Goal: Task Accomplishment & Management: Use online tool/utility

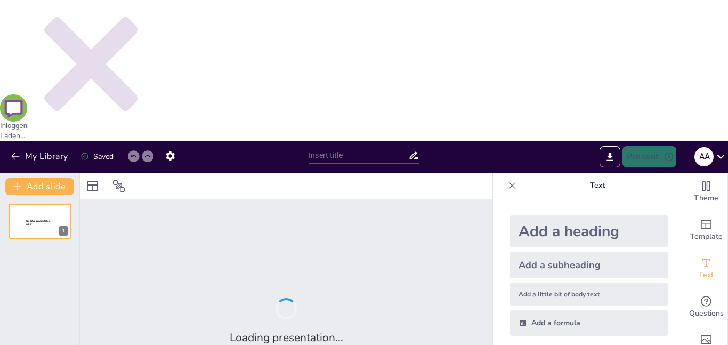
type input "De Geschiedenis van 9/11: Een Overzicht"
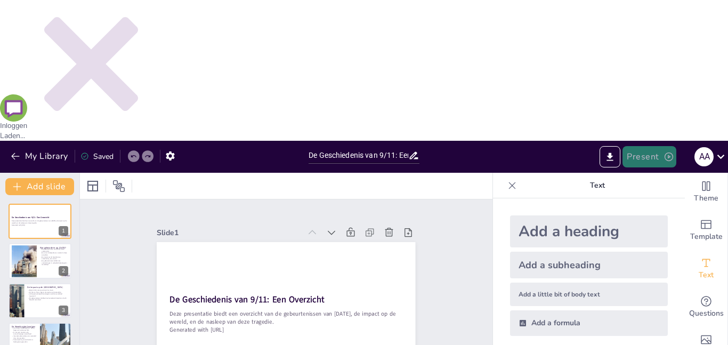
click at [631, 146] on button "Present" at bounding box center [649, 156] width 53 height 21
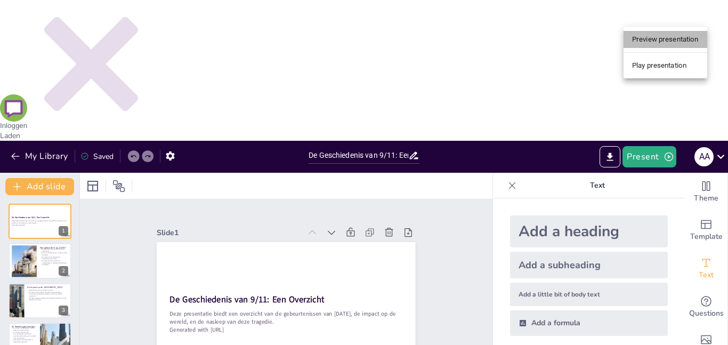
click at [680, 36] on li "Preview presentation" at bounding box center [666, 39] width 84 height 17
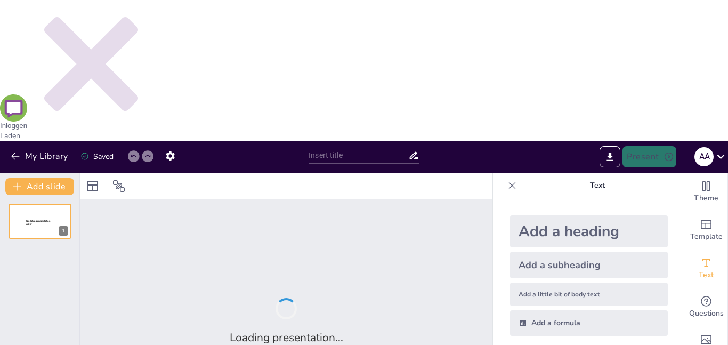
type input "De Geschiedenis van 9/11: Een Overzicht"
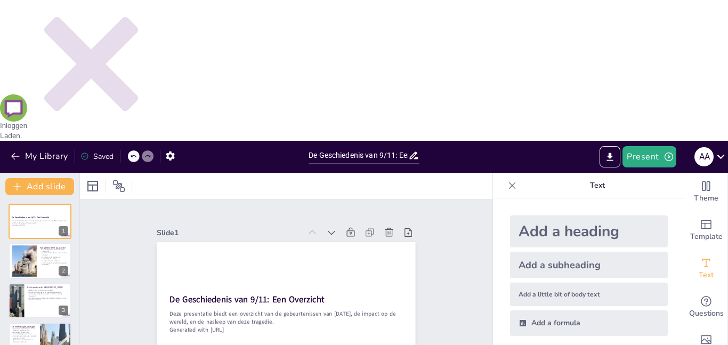
click at [54, 260] on p "De gebeurtenissen leidden tot veranderingen in veiligheidsmaatregelen wereldwij…" at bounding box center [54, 263] width 29 height 6
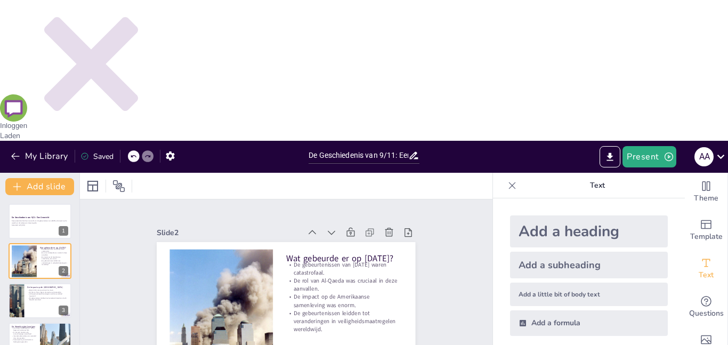
click at [39, 283] on div at bounding box center [40, 301] width 64 height 36
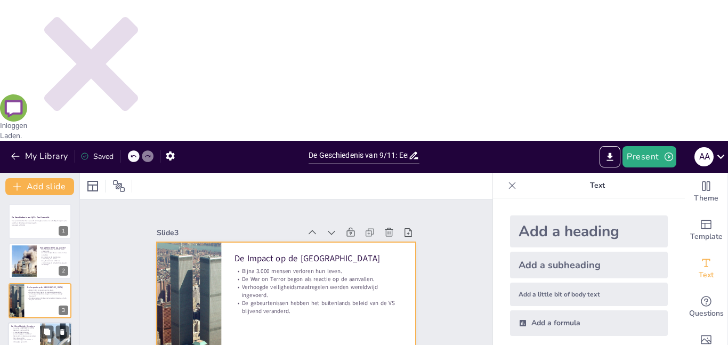
click at [27, 322] on div at bounding box center [40, 340] width 64 height 36
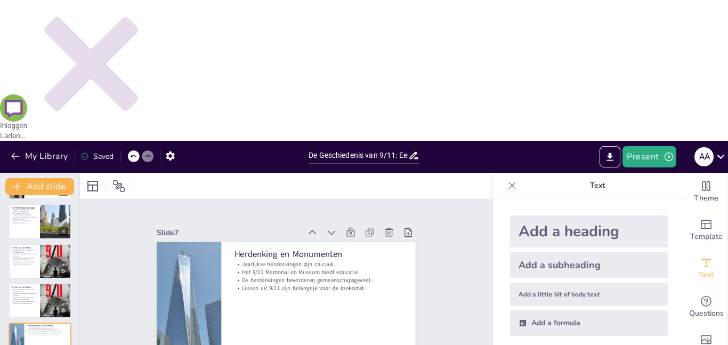
type textarea "De gebeurtenissen van 9/11 tonen aan hoe extremisme kan leiden tot geweld en co…"
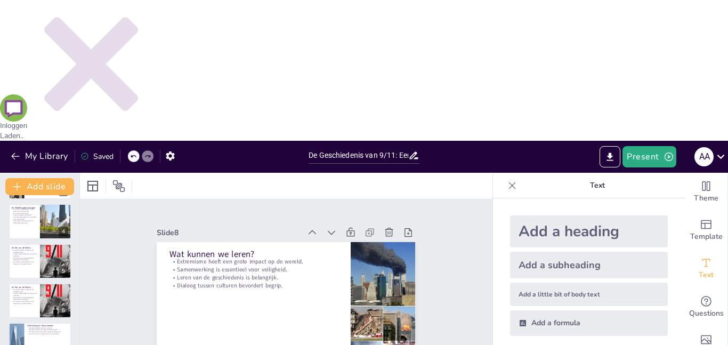
scroll to position [158, 0]
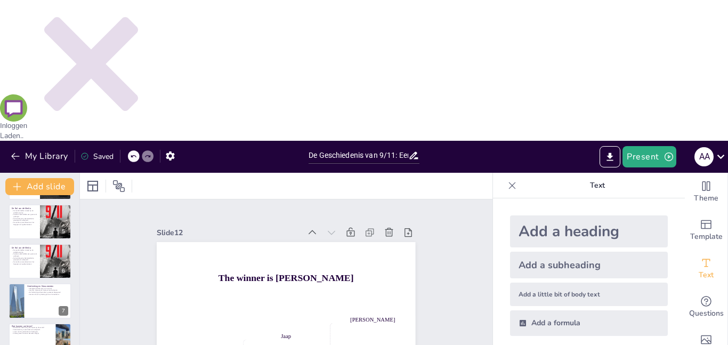
scroll to position [198, 0]
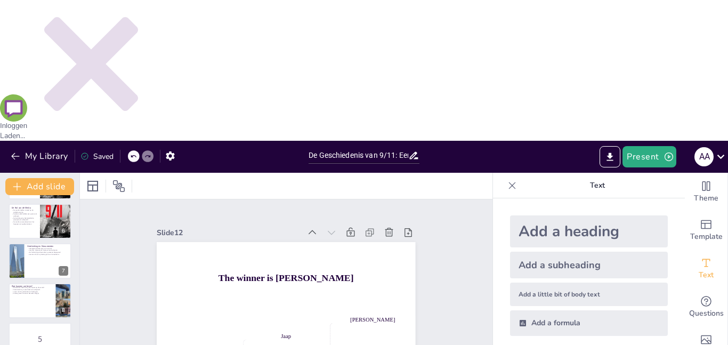
click at [23, 333] on p "5" at bounding box center [40, 339] width 58 height 12
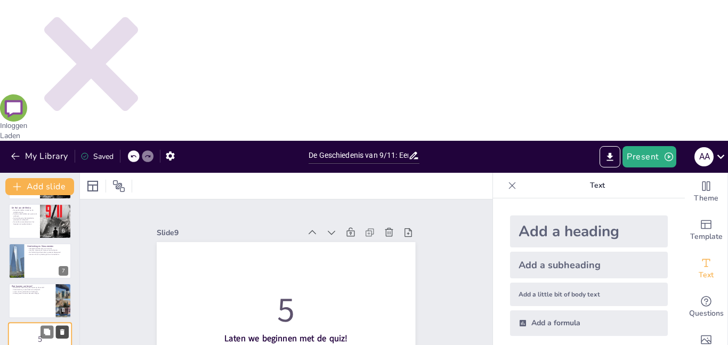
click at [66, 328] on icon at bounding box center [62, 331] width 7 height 7
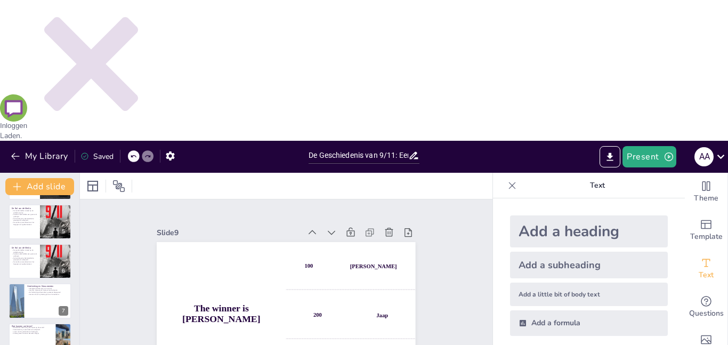
scroll to position [158, 0]
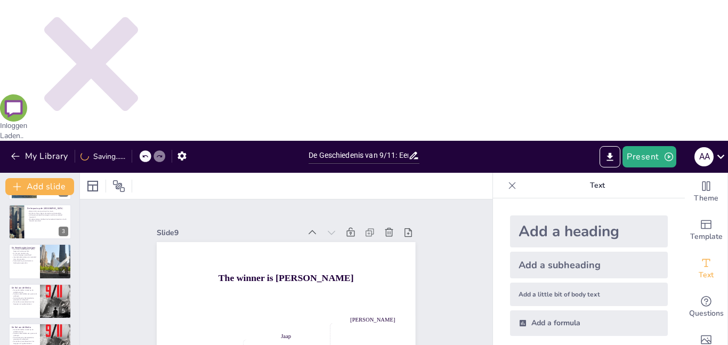
type textarea "De gebeurtenissen van 9/11 tonen aan hoe extremisme kan leiden tot geweld en co…"
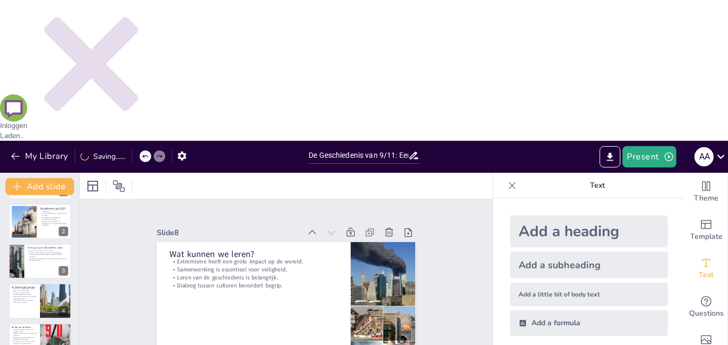
scroll to position [39, 0]
click at [649, 146] on button "Present" at bounding box center [649, 156] width 53 height 21
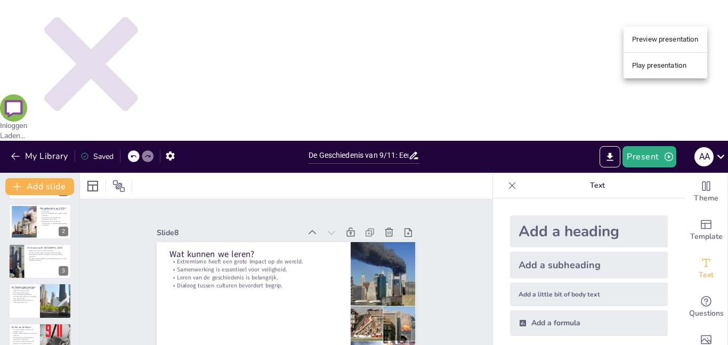
click at [679, 65] on li "Play presentation" at bounding box center [666, 65] width 84 height 17
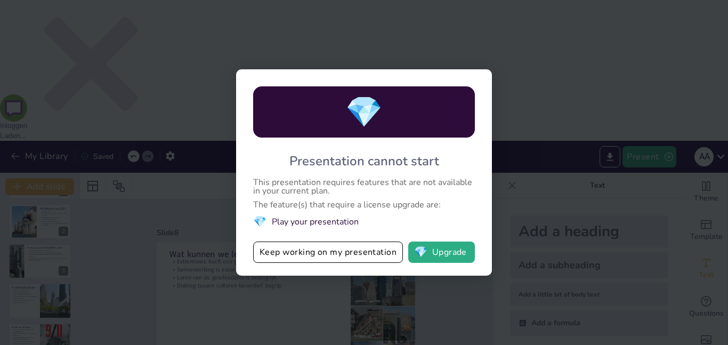
click at [601, 101] on div "💎 Presentation cannot start This presentation requires features that are not av…" at bounding box center [364, 172] width 728 height 345
click at [382, 259] on button "Keep working on my presentation" at bounding box center [328, 252] width 150 height 21
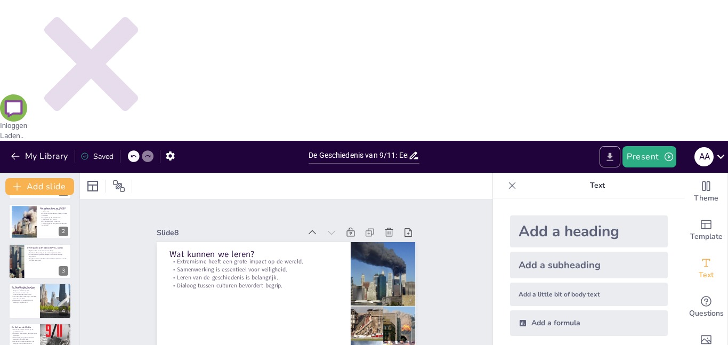
click at [604, 146] on button "Export to PowerPoint" at bounding box center [610, 156] width 21 height 21
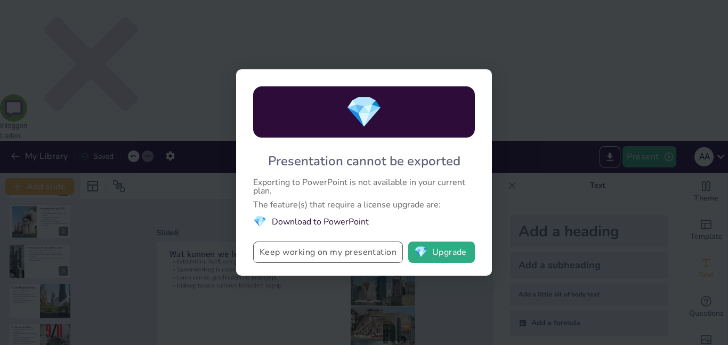
click at [379, 258] on button "Keep working on my presentation" at bounding box center [328, 252] width 150 height 21
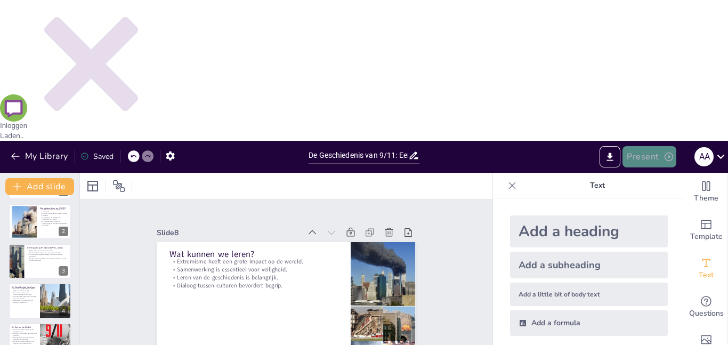
click at [654, 146] on button "Present" at bounding box center [649, 156] width 53 height 21
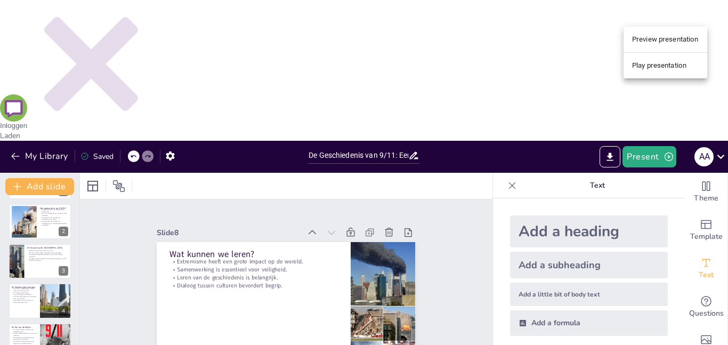
click at [649, 34] on li "Preview presentation" at bounding box center [666, 39] width 84 height 17
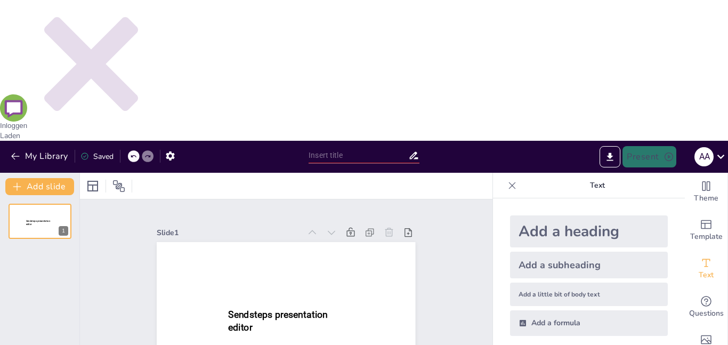
type input "De Geschiedenis van 9/11: Een Overzicht"
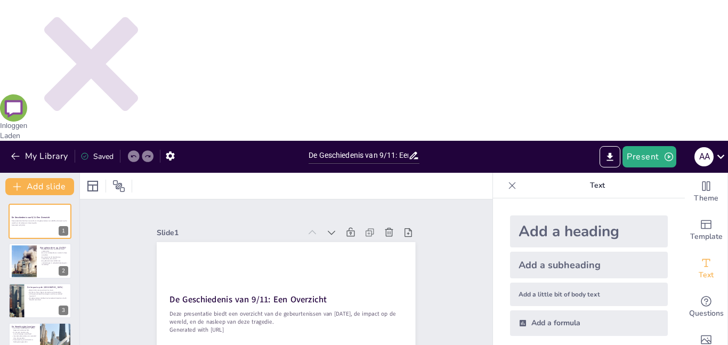
click at [82, 151] on div "Saved" at bounding box center [97, 156] width 33 height 10
click at [100, 151] on div "Saved" at bounding box center [97, 156] width 33 height 10
click at [175, 150] on icon "button" at bounding box center [170, 155] width 11 height 11
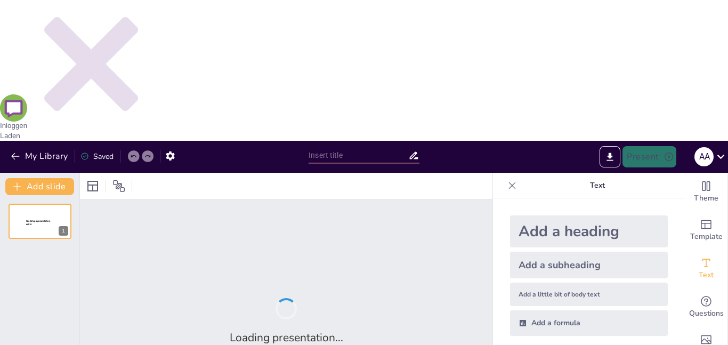
type input "De Geschiedenis van 9/11: Een Overzicht"
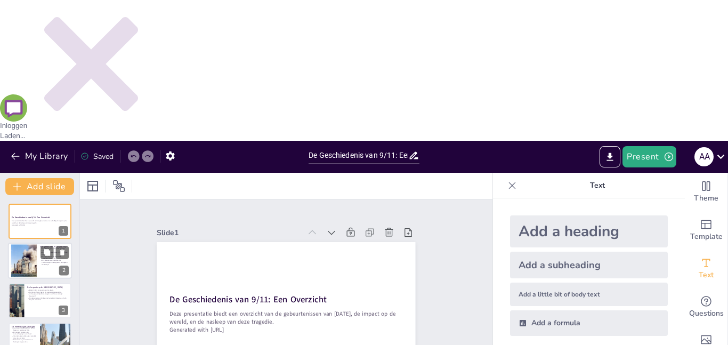
click at [41, 260] on p "De gebeurtenissen leidden tot veranderingen in veiligheidsmaatregelen wereldwij…" at bounding box center [54, 263] width 29 height 6
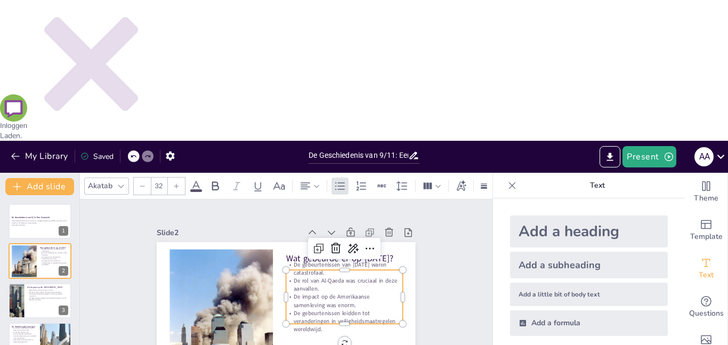
click at [378, 261] on p "De gebeurtenissen van [DATE] waren catastrofaal." at bounding box center [344, 269] width 116 height 16
click at [460, 141] on div "Slide 1 De Geschiedenis van 9/11: Een Overzicht Deze presentatie biedt een over…" at bounding box center [286, 300] width 455 height 319
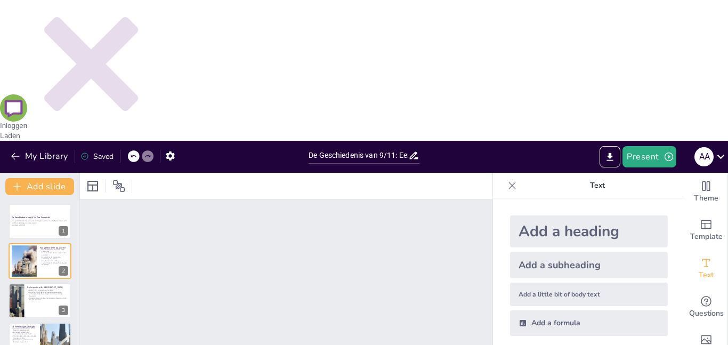
drag, startPoint x: 312, startPoint y: 334, endPoint x: 286, endPoint y: 342, distance: 27.0
click at [35, 293] on p "Verhoogde veiligheidsmaatregelen werden wereldwijd ingevoerd." at bounding box center [48, 295] width 42 height 4
click at [34, 242] on div at bounding box center [24, 261] width 26 height 38
type textarea "De aanvallen op 11 september 2001 zijn een keerpunt in de moderne geschiedenis.…"
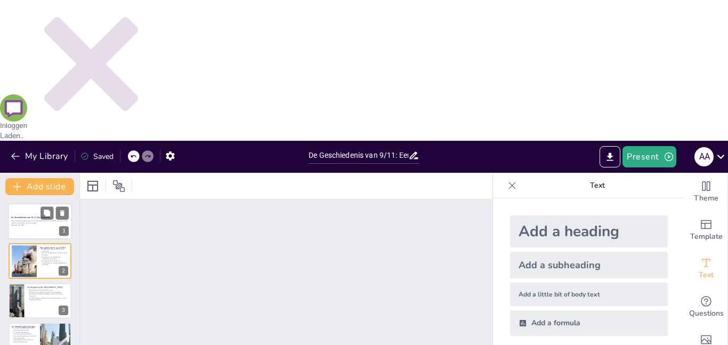
click at [44, 203] on div at bounding box center [40, 221] width 64 height 36
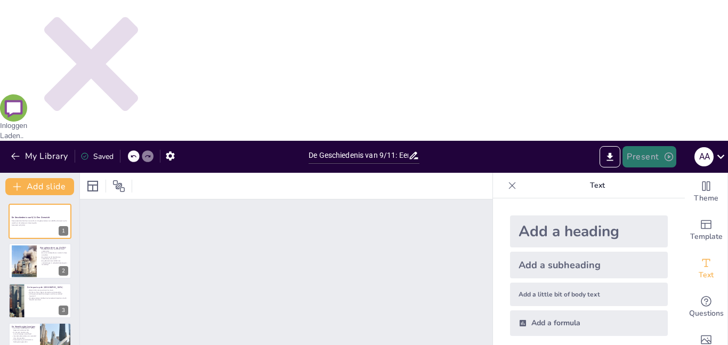
click at [655, 146] on button "Present" at bounding box center [649, 156] width 53 height 21
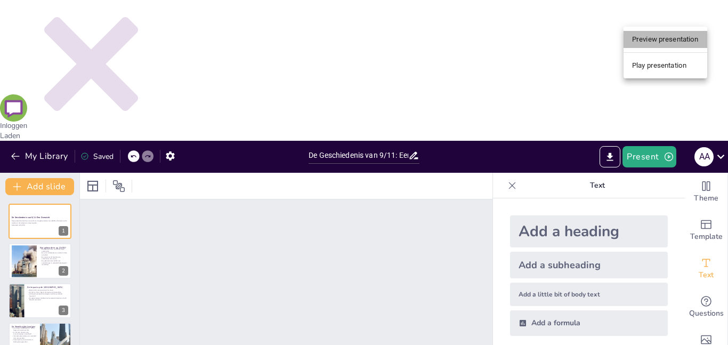
click at [637, 42] on li "Preview presentation" at bounding box center [666, 39] width 84 height 17
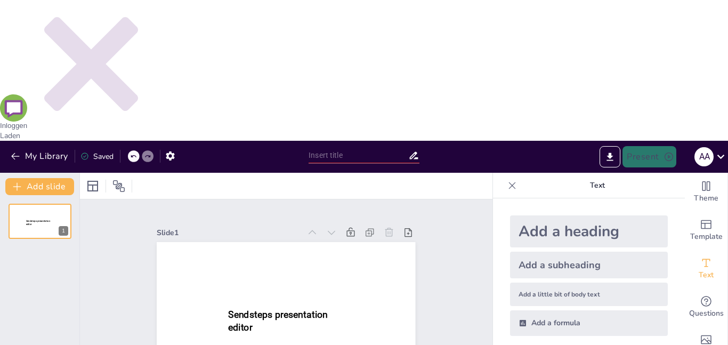
type input "De Geschiedenis van 9/11: Een Overzicht"
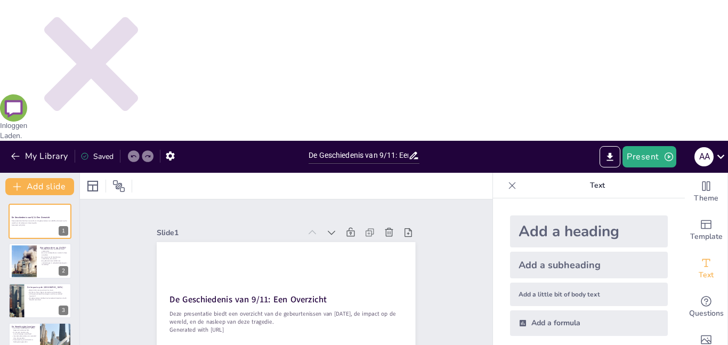
scroll to position [42, 0]
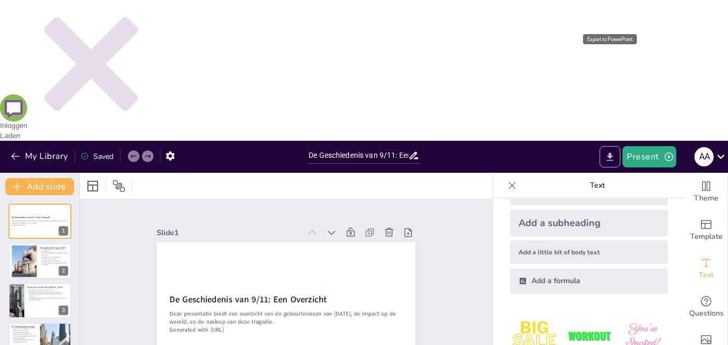
click at [606, 151] on icon "Export to PowerPoint" at bounding box center [610, 156] width 11 height 11
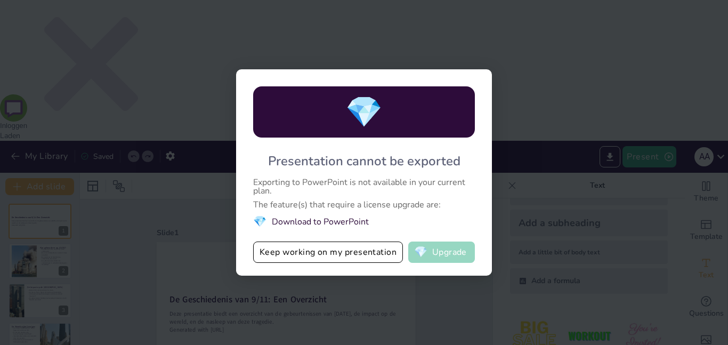
click at [466, 254] on button "💎 Upgrade" at bounding box center [441, 252] width 67 height 21
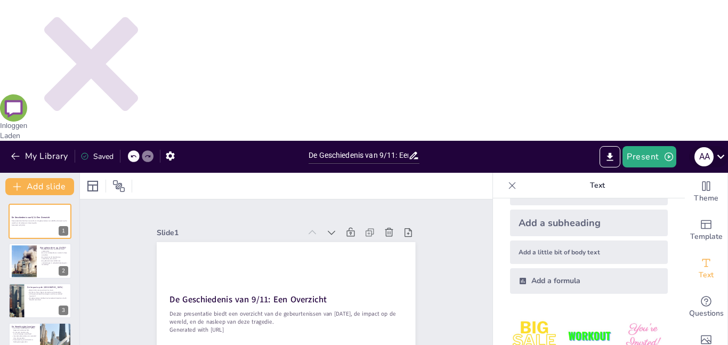
click at [726, 149] on icon at bounding box center [721, 156] width 14 height 14
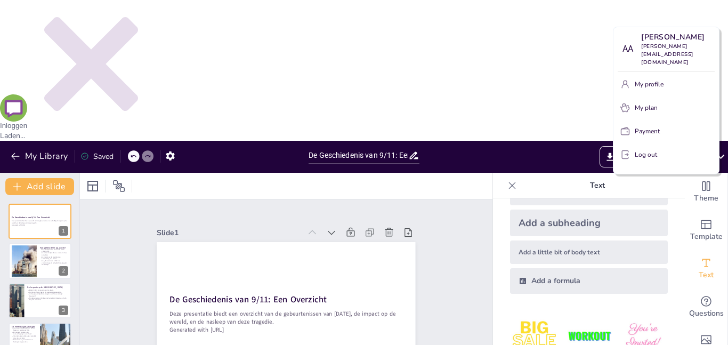
click at [719, 15] on div at bounding box center [364, 172] width 728 height 345
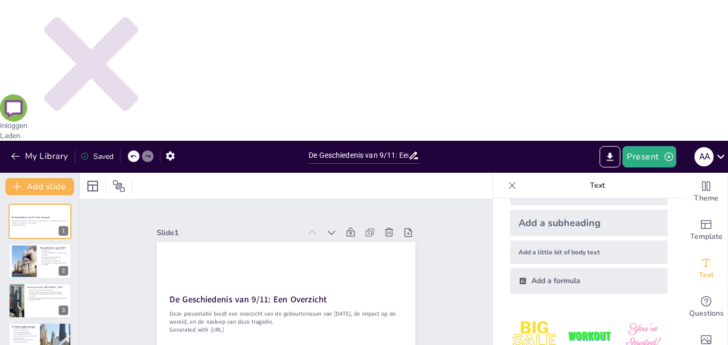
click at [506, 177] on div at bounding box center [512, 185] width 17 height 17
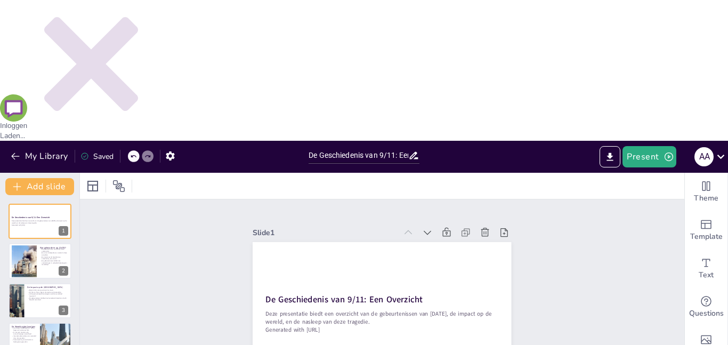
click at [91, 151] on div "Saved" at bounding box center [97, 156] width 33 height 10
click at [99, 151] on div "Saved" at bounding box center [97, 156] width 33 height 10
click at [166, 150] on icon "button" at bounding box center [170, 155] width 11 height 11
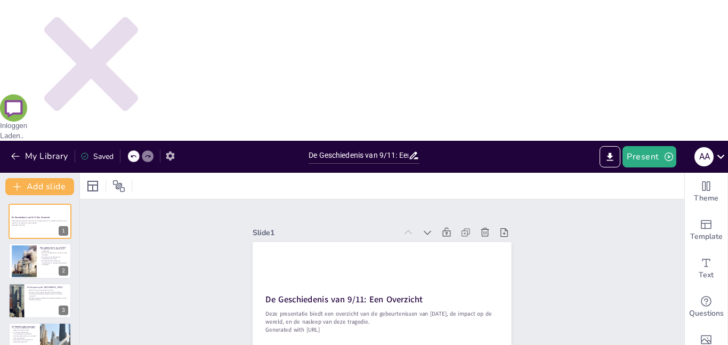
click at [166, 150] on icon "button" at bounding box center [170, 155] width 11 height 11
